Goal: Information Seeking & Learning: Learn about a topic

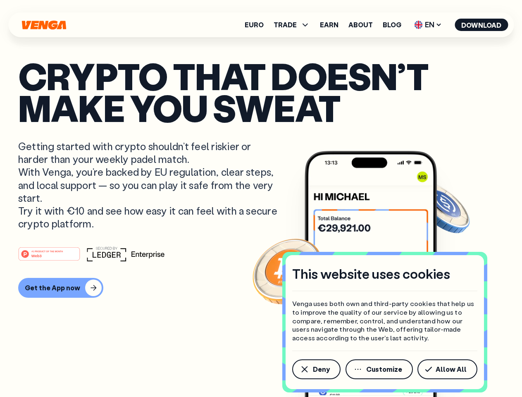
click at [261, 199] on p "Getting started with crypto shouldn’t feel riskier or harder than your weekly p…" at bounding box center [148, 185] width 261 height 90
click at [316, 369] on span "Deny" at bounding box center [321, 369] width 17 height 7
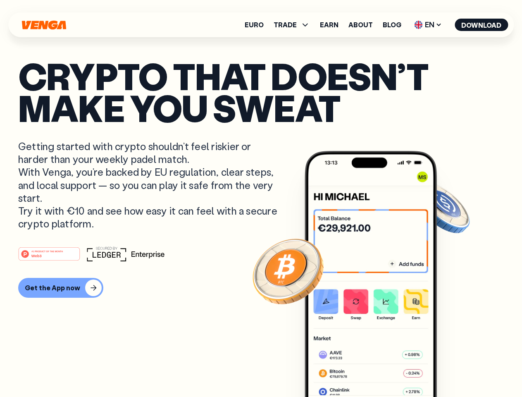
click at [380, 369] on img at bounding box center [371, 289] width 132 height 277
click at [449, 369] on article "Crypto that doesn’t make you sweat Getting started with crypto shouldn’t feel r…" at bounding box center [261, 215] width 486 height 310
click at [294, 25] on span "TRADE" at bounding box center [285, 25] width 23 height 7
click at [428, 25] on span "EN" at bounding box center [427, 24] width 33 height 13
